Goal: Check status: Check status

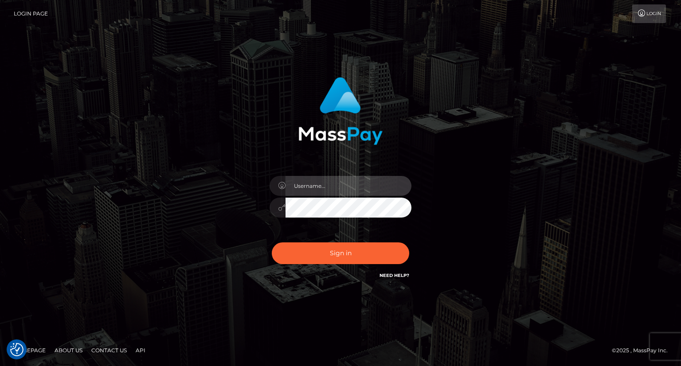
click at [305, 181] on input "text" at bounding box center [349, 186] width 126 height 20
type input "Mirasol.spree"
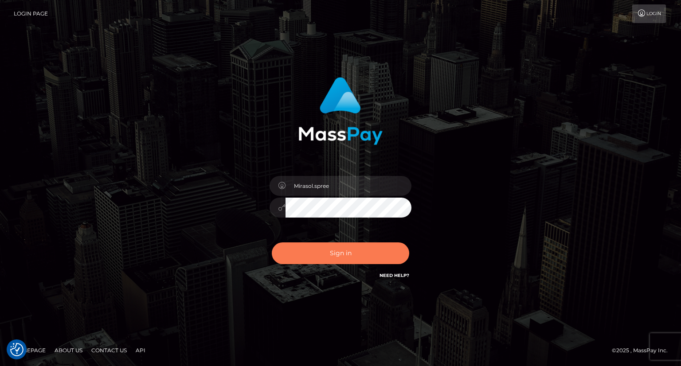
click at [327, 253] on button "Sign in" at bounding box center [341, 254] width 138 height 22
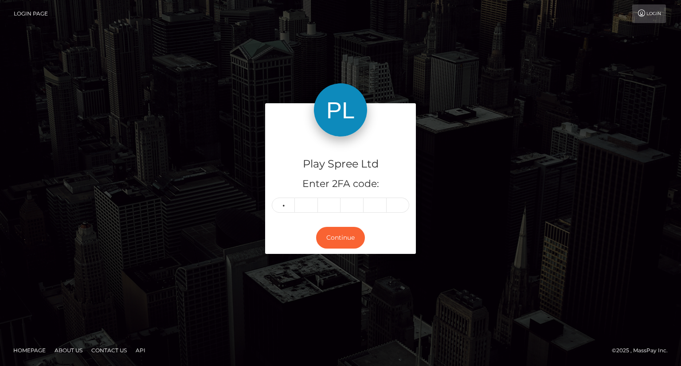
type input "9"
type input "4"
type input "9"
type input "4"
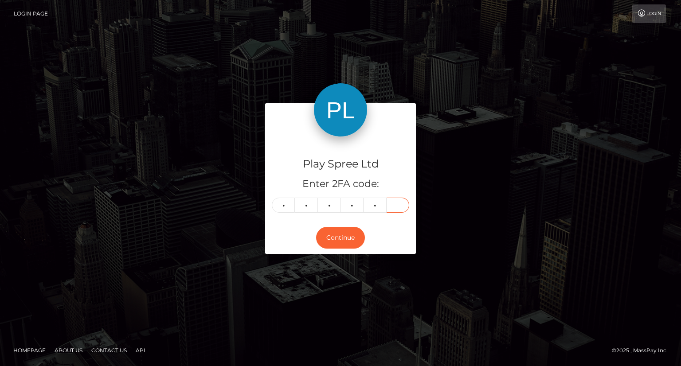
type input "3"
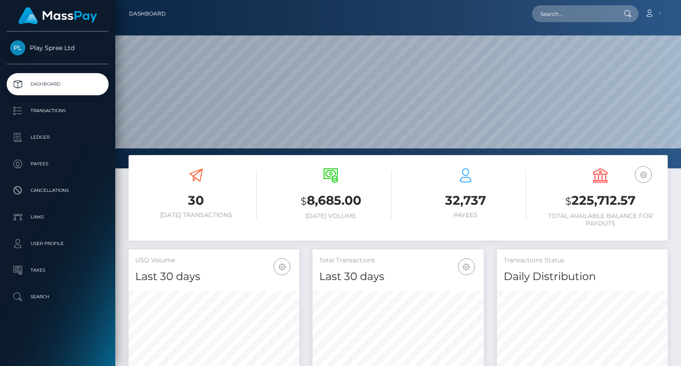
scroll to position [157, 170]
drag, startPoint x: 566, startPoint y: 202, endPoint x: 634, endPoint y: 205, distance: 68.4
click at [634, 205] on h3 "$ 225,712.57" at bounding box center [601, 201] width 122 height 18
copy h3 "$ 225,712.57"
